Goal: Unclear

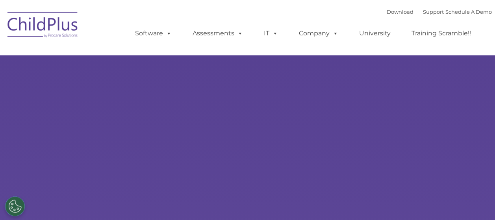
type input ""
select select "MEDIUM"
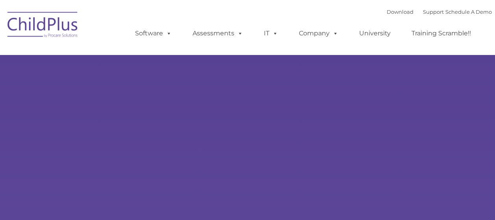
type input ""
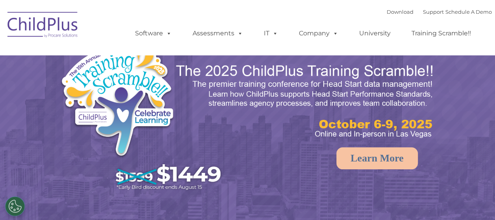
select select "MEDIUM"
